Goal: Task Accomplishment & Management: Use online tool/utility

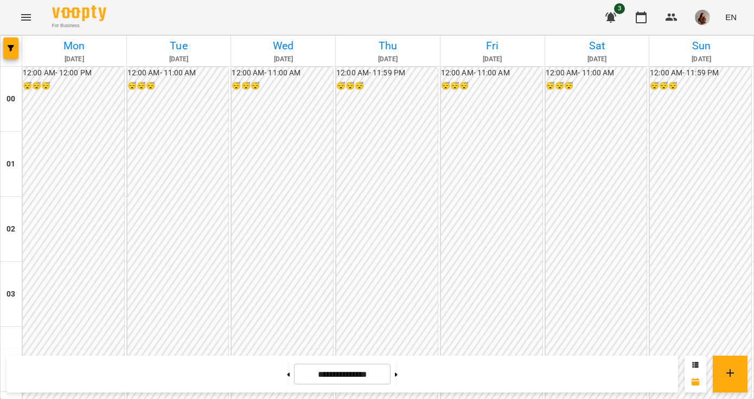
scroll to position [1048, 0]
click at [287, 377] on button at bounding box center [288, 374] width 3 height 24
click at [397, 378] on button at bounding box center [396, 374] width 3 height 24
type input "**********"
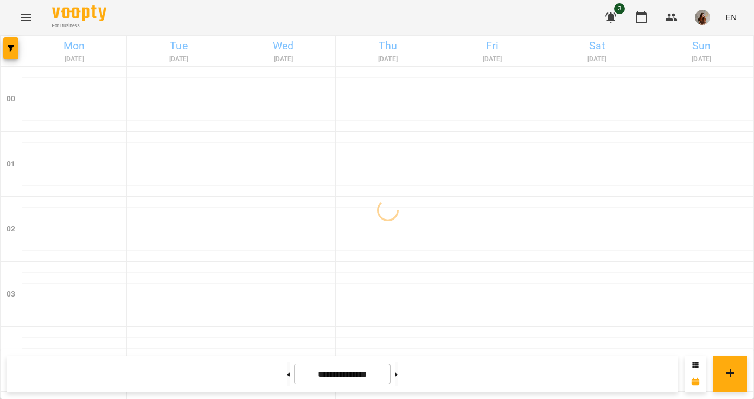
scroll to position [815, 0]
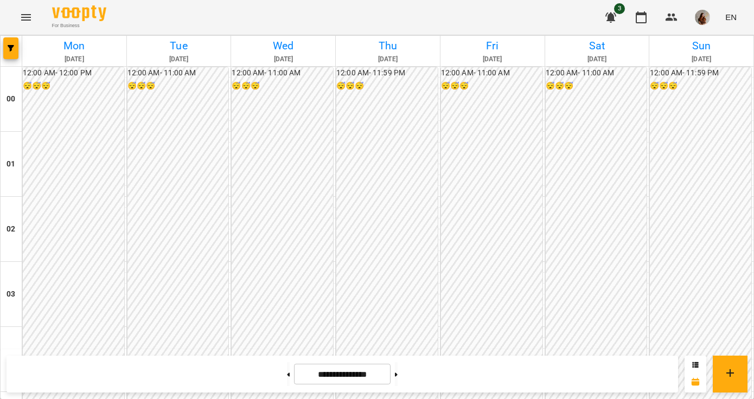
click at [704, 15] on img "button" at bounding box center [702, 17] width 15 height 15
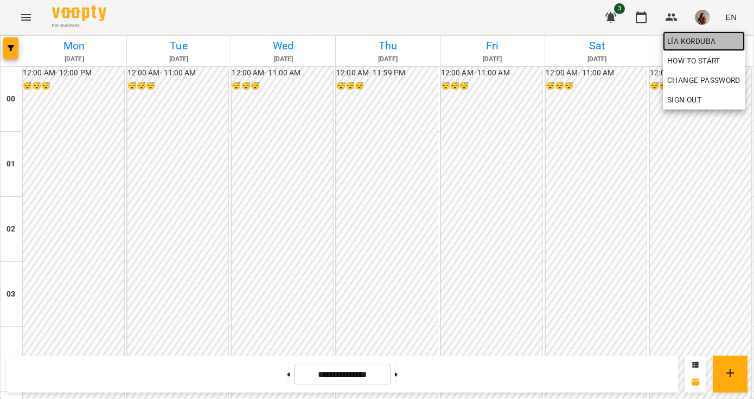
click at [706, 40] on span "Lía Korduba" at bounding box center [703, 41] width 73 height 13
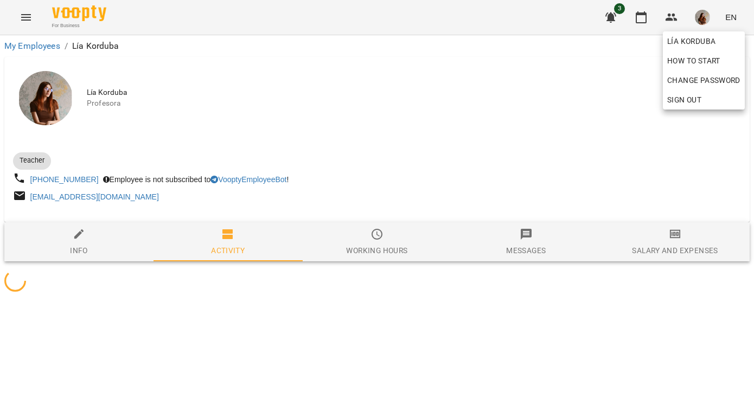
click at [671, 235] on div at bounding box center [377, 199] width 754 height 399
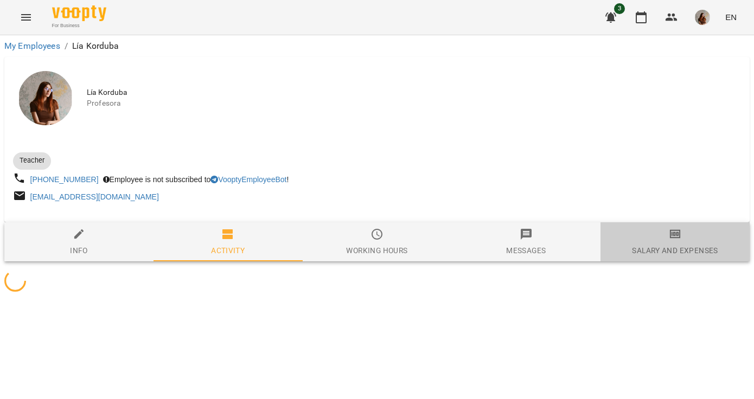
click at [673, 236] on icon "button" at bounding box center [675, 234] width 13 height 13
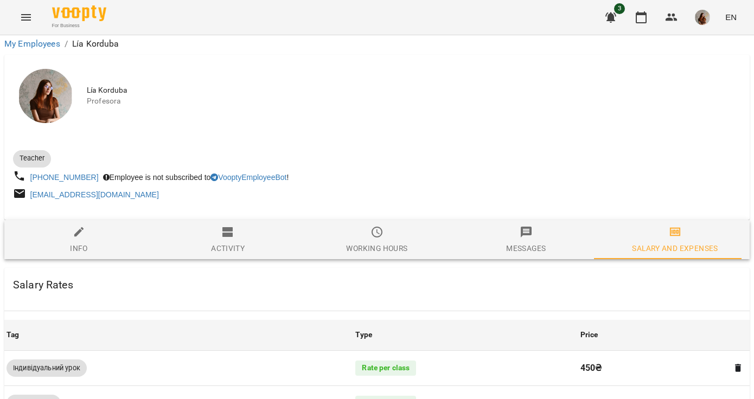
scroll to position [477, 0]
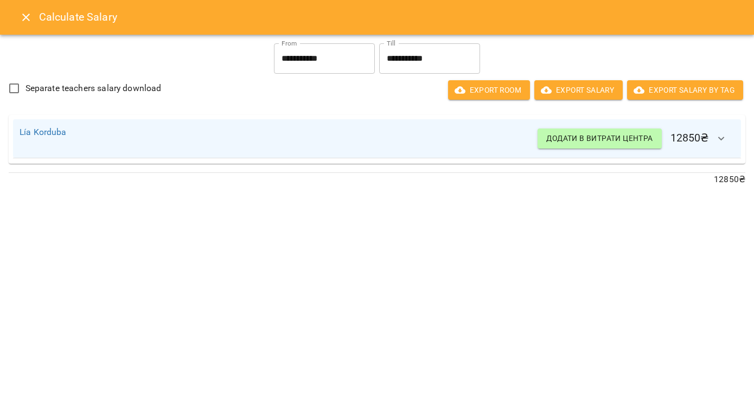
click at [26, 12] on icon "Close" at bounding box center [26, 17] width 13 height 13
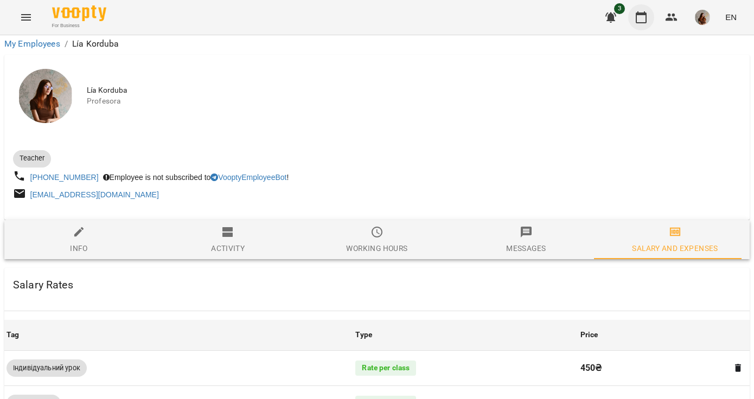
click at [646, 17] on icon "button" at bounding box center [640, 17] width 11 height 12
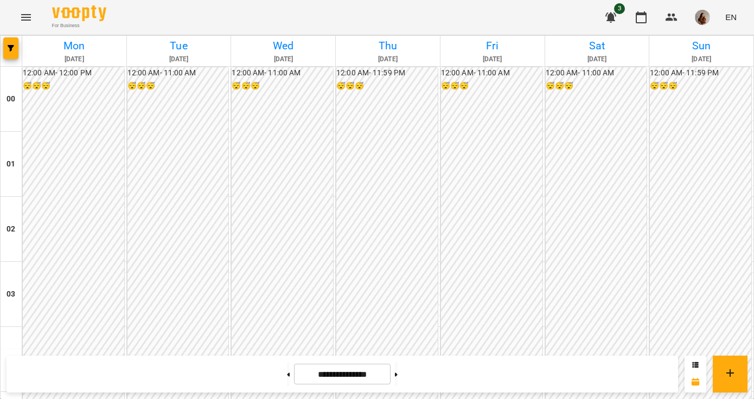
scroll to position [982, 0]
